Goal: Information Seeking & Learning: Learn about a topic

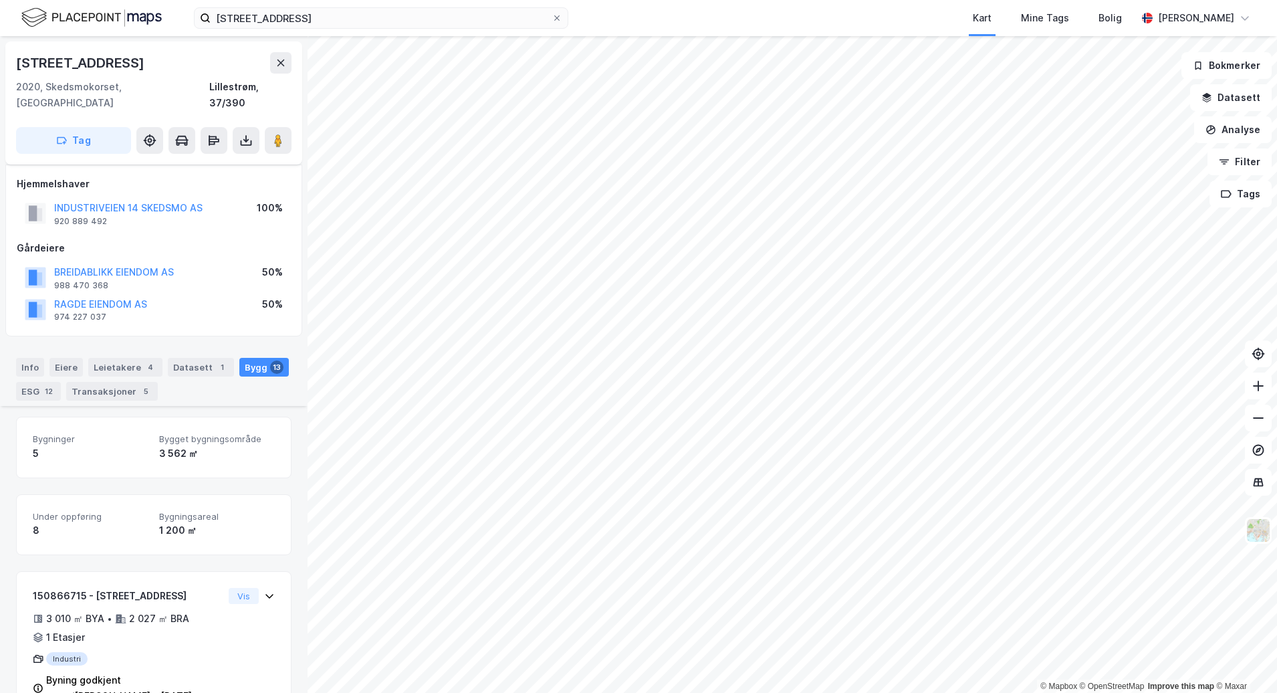
scroll to position [267, 0]
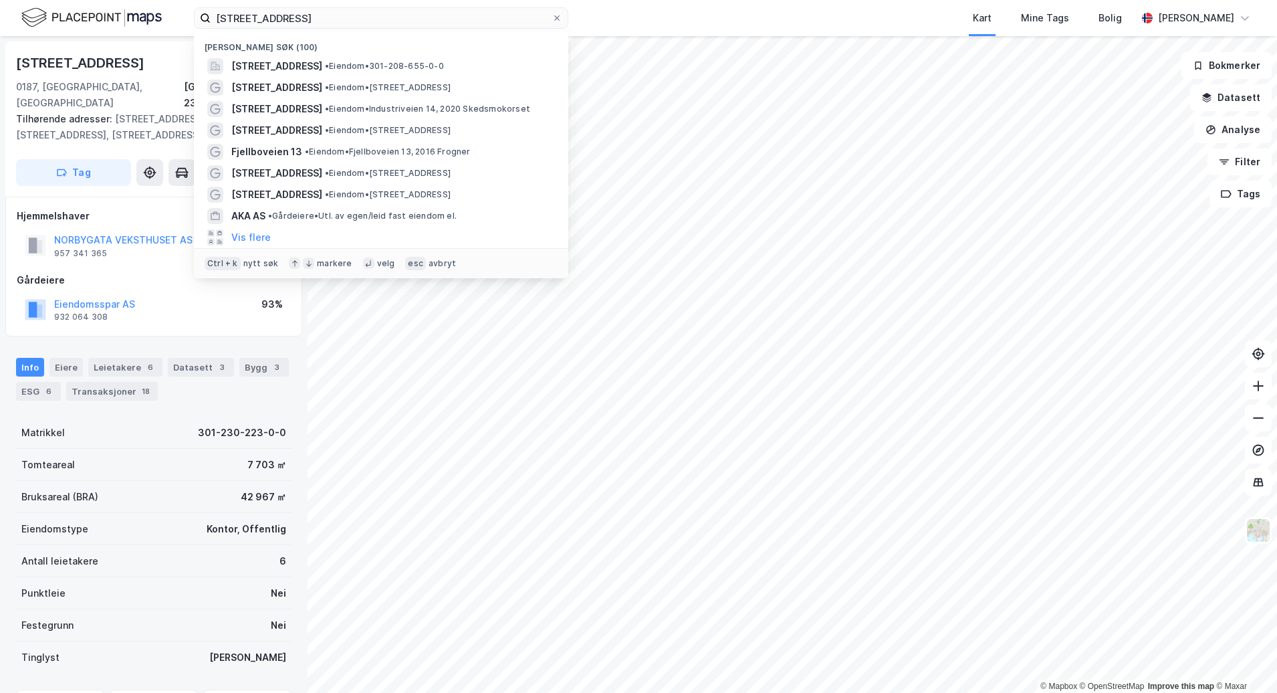
click at [127, 21] on div "[STREET_ADDRESS] Nylige søk (100) [STREET_ADDRESS] • Eiendom • 301-208-655-0-0 …" at bounding box center [638, 18] width 1277 height 36
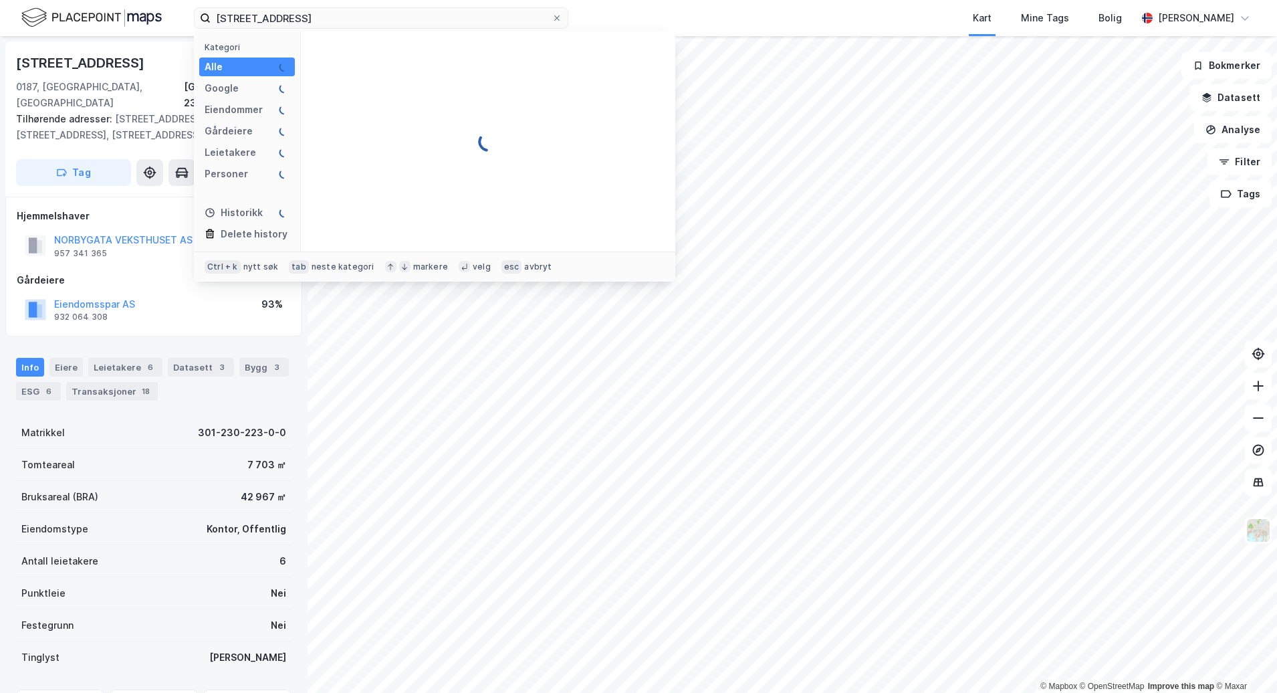
type input "[STREET_ADDRESS]"
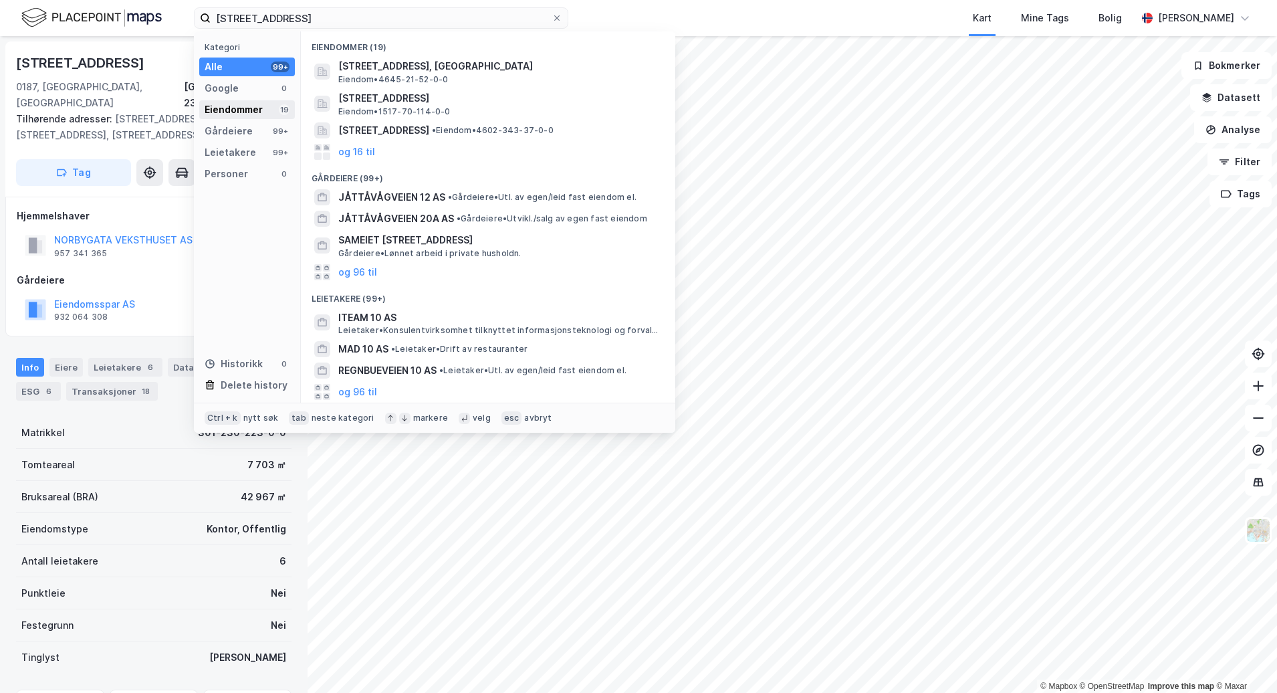
click at [241, 108] on div "Eiendommer" at bounding box center [234, 110] width 58 height 16
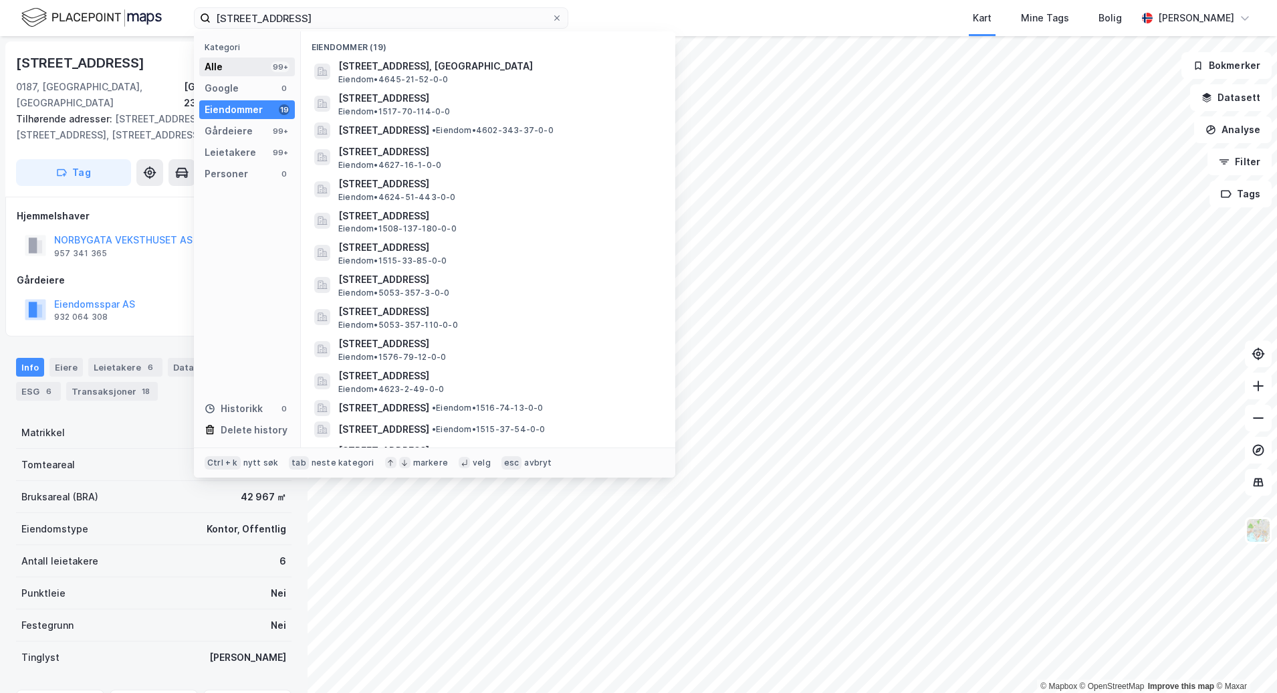
click at [247, 68] on div "Alle 99+" at bounding box center [247, 67] width 96 height 19
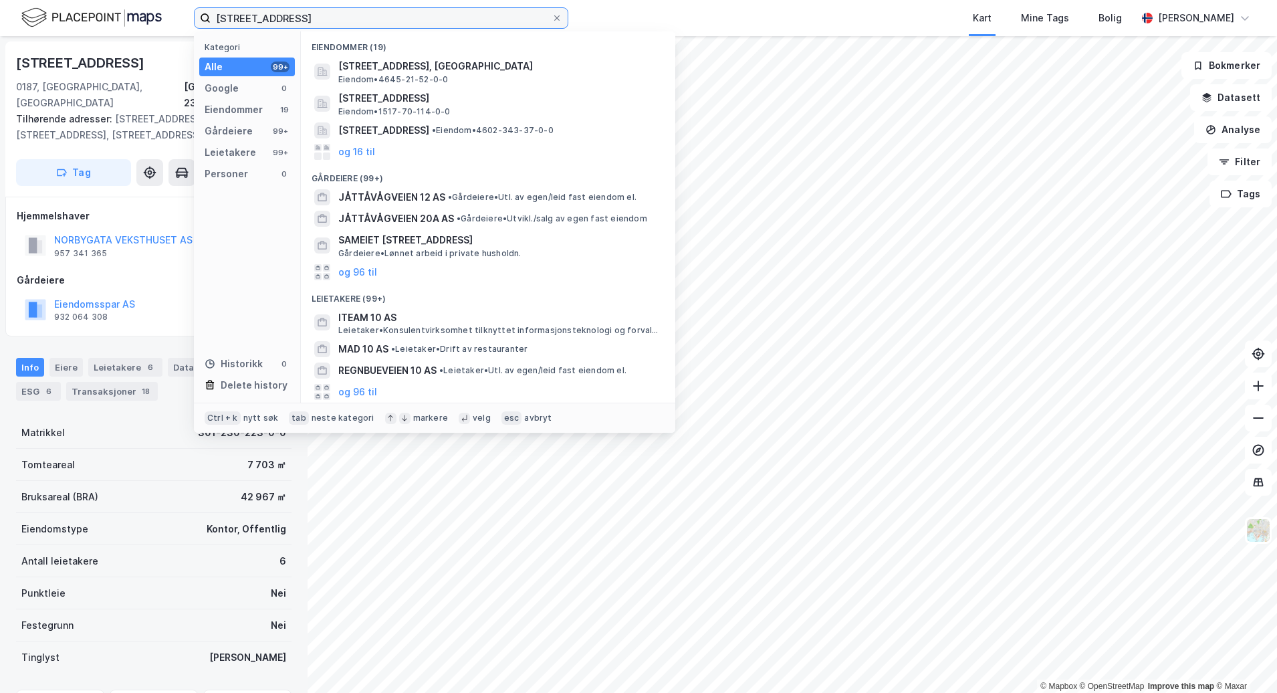
click at [318, 19] on input "Jåttvågvegen 10" at bounding box center [381, 18] width 341 height 20
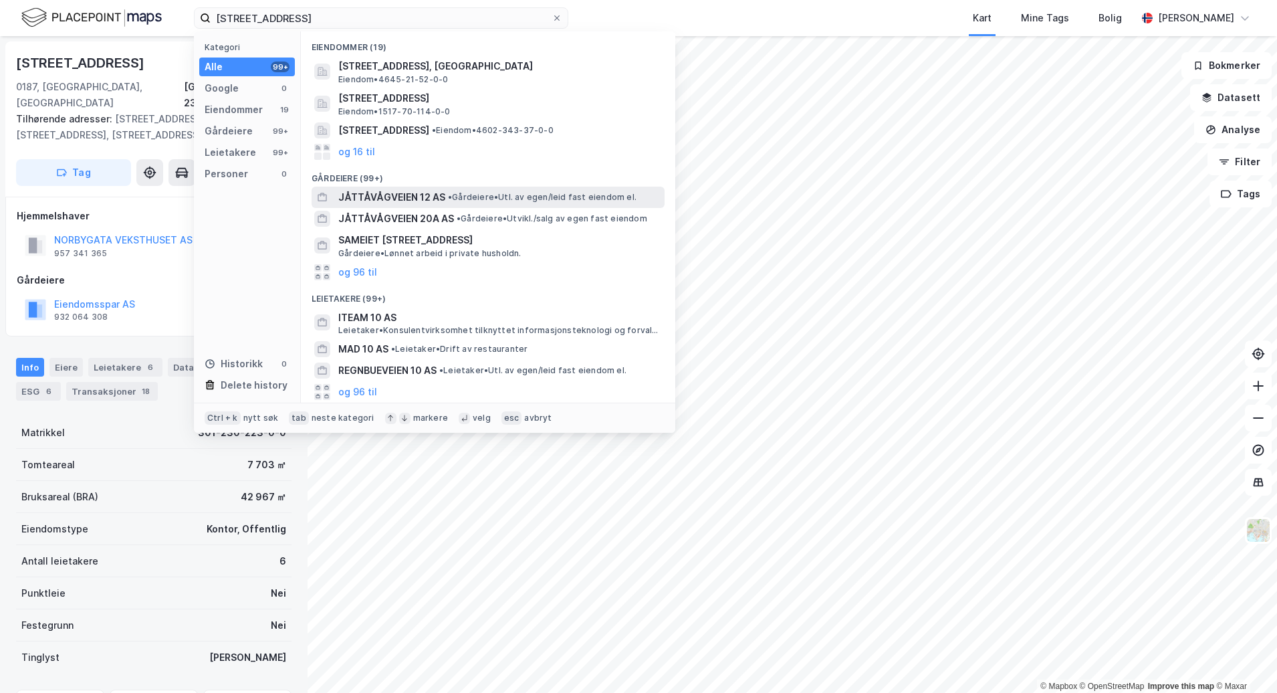
click at [554, 187] on div "JÅTTÅVÅGVEIEN 12 AS • Gårdeiere • Utl. av egen/leid fast eiendom el." at bounding box center [488, 197] width 353 height 21
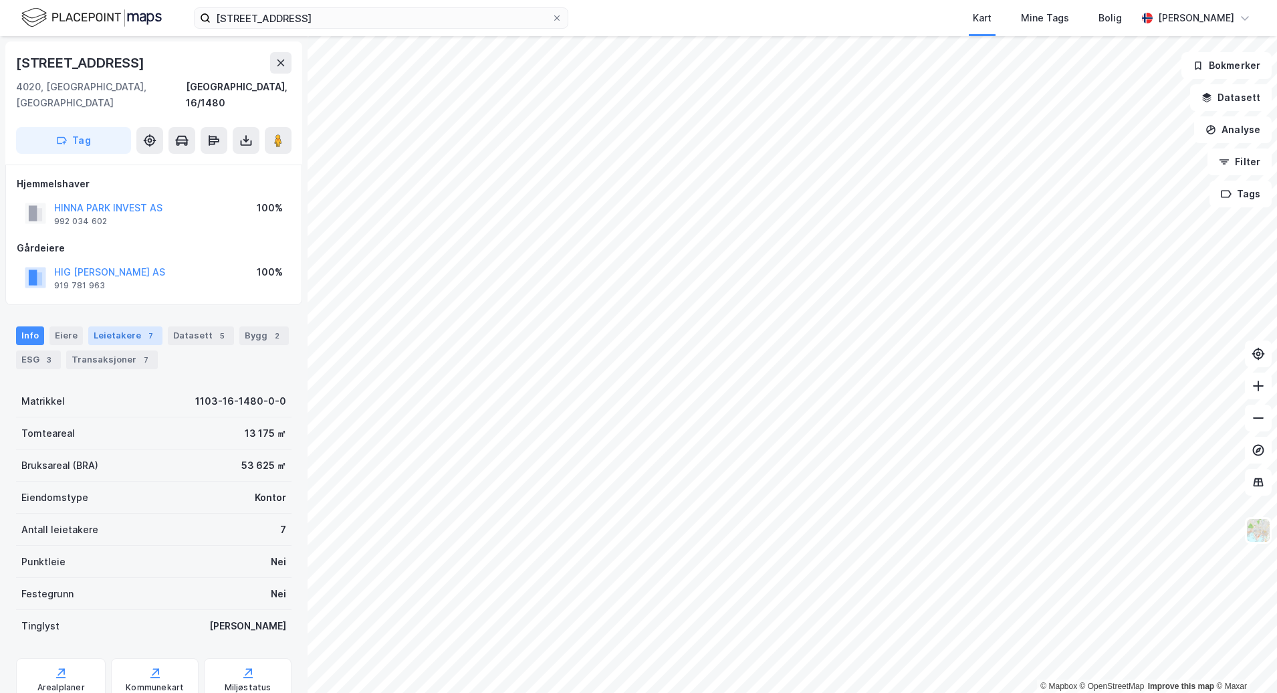
click at [111, 326] on div "Leietakere 7" at bounding box center [125, 335] width 74 height 19
